Goal: Task Accomplishment & Management: Manage account settings

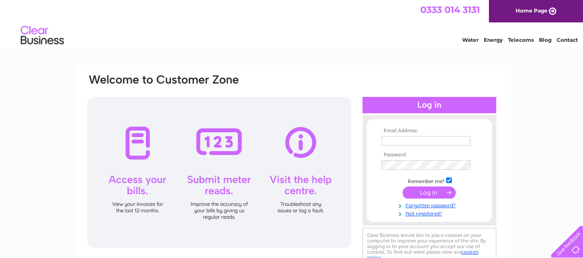
type input "[EMAIL_ADDRESS][DOMAIN_NAME]"
click at [430, 193] on input "submit" at bounding box center [428, 193] width 53 height 12
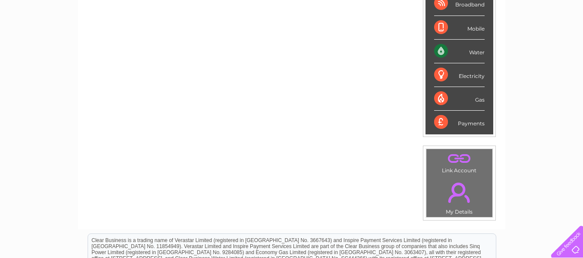
scroll to position [178, 0]
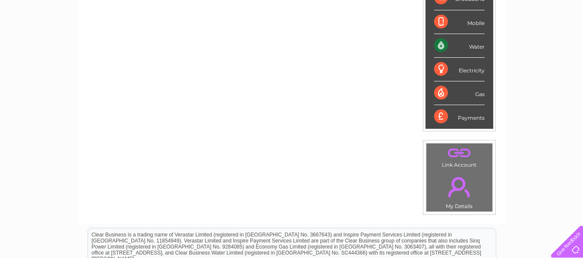
click at [461, 39] on div "Water" at bounding box center [459, 46] width 50 height 24
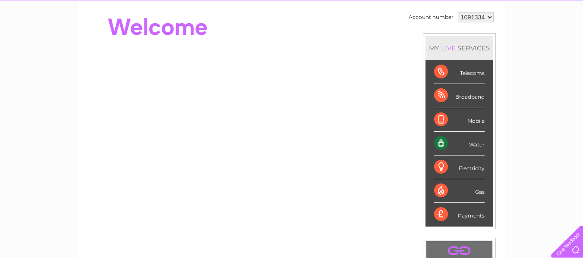
scroll to position [57, 0]
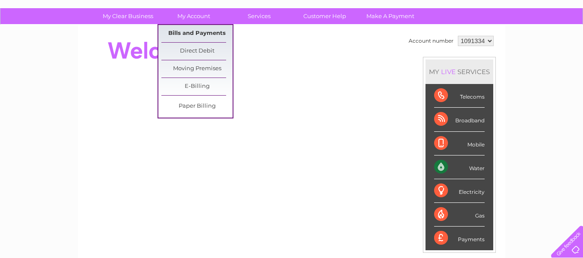
click at [199, 31] on link "Bills and Payments" at bounding box center [196, 33] width 71 height 17
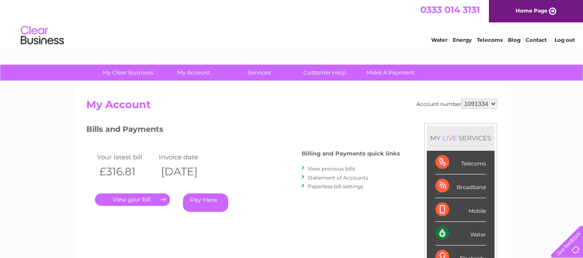
click at [148, 195] on link "." at bounding box center [132, 200] width 75 height 13
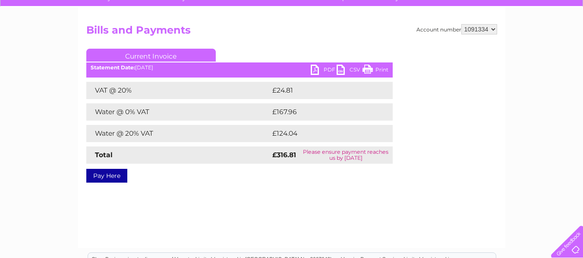
scroll to position [40, 0]
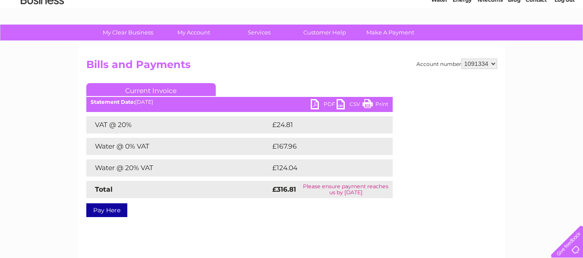
click at [316, 105] on link "PDF" at bounding box center [324, 105] width 26 height 13
click at [493, 63] on select "1091334" at bounding box center [479, 64] width 36 height 10
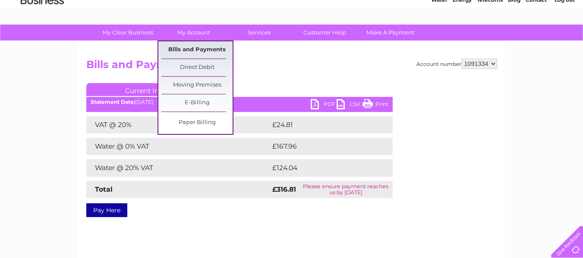
click at [197, 46] on link "Bills and Payments" at bounding box center [196, 49] width 71 height 17
click at [197, 50] on link "Bills and Payments" at bounding box center [196, 49] width 71 height 17
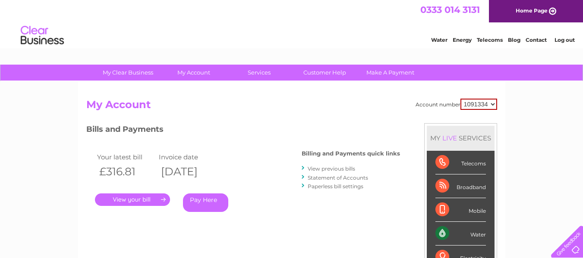
click at [141, 200] on link "." at bounding box center [132, 200] width 75 height 13
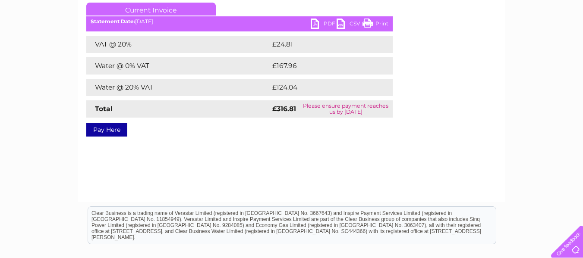
scroll to position [63, 0]
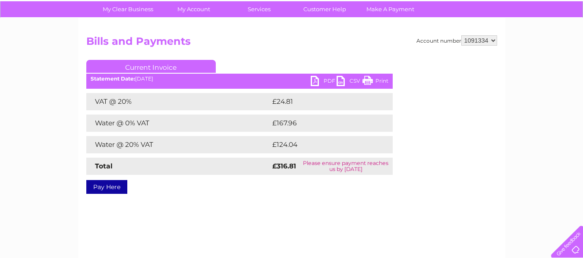
click at [314, 84] on link "PDF" at bounding box center [324, 82] width 26 height 13
